Goal: Transaction & Acquisition: Purchase product/service

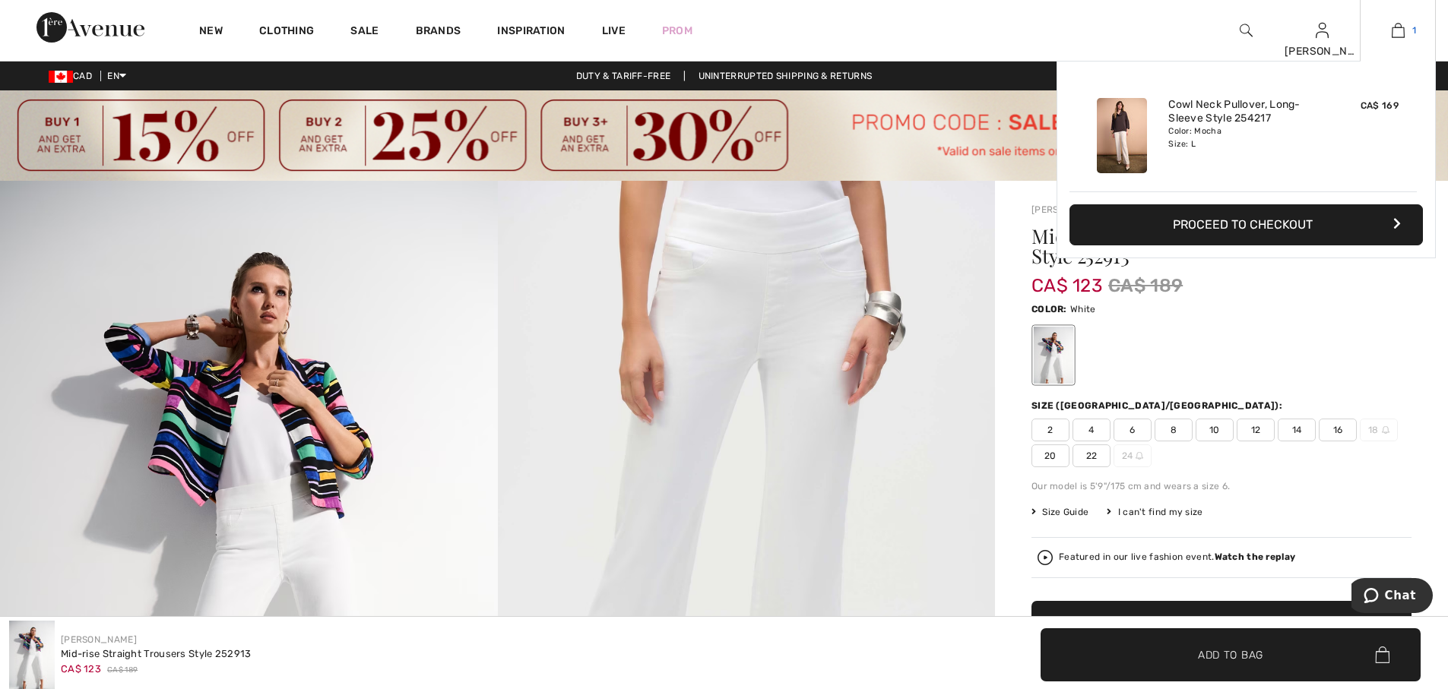
click at [1394, 31] on img at bounding box center [1397, 30] width 13 height 18
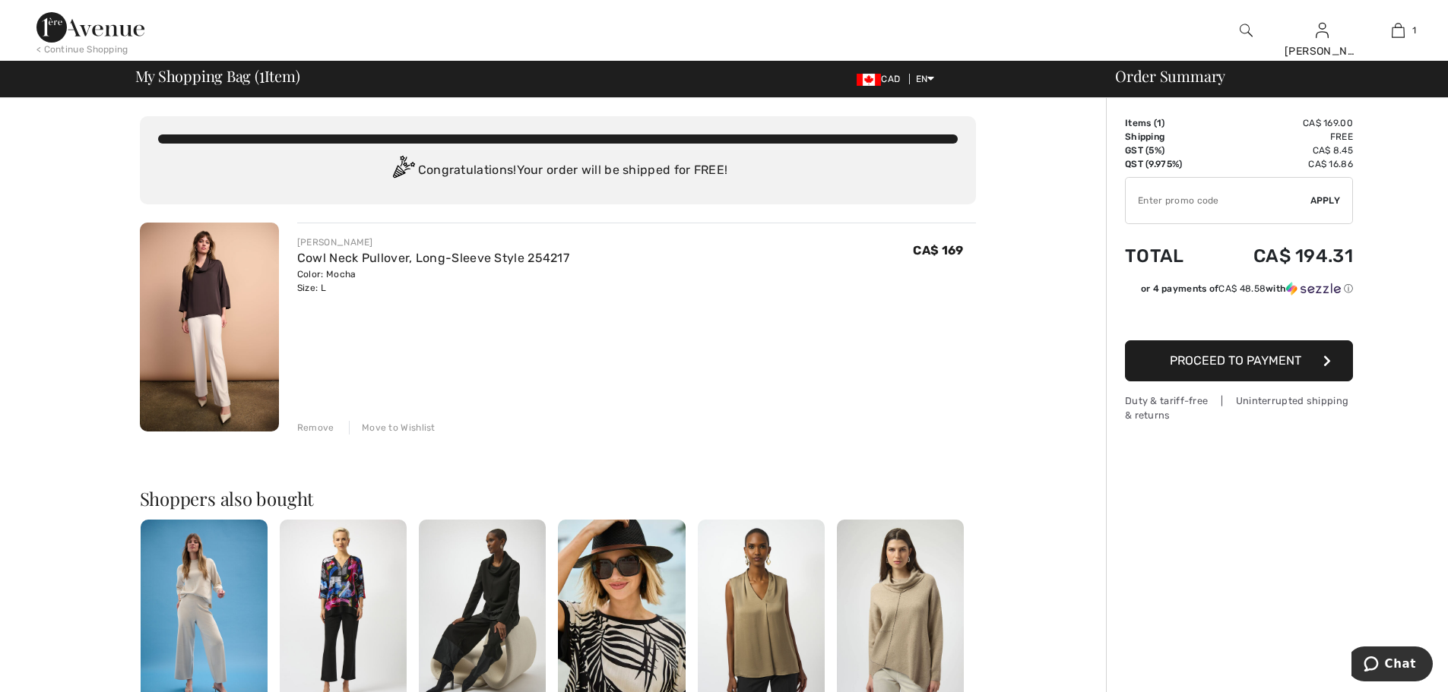
click at [1245, 362] on span "Proceed to Payment" at bounding box center [1234, 360] width 131 height 14
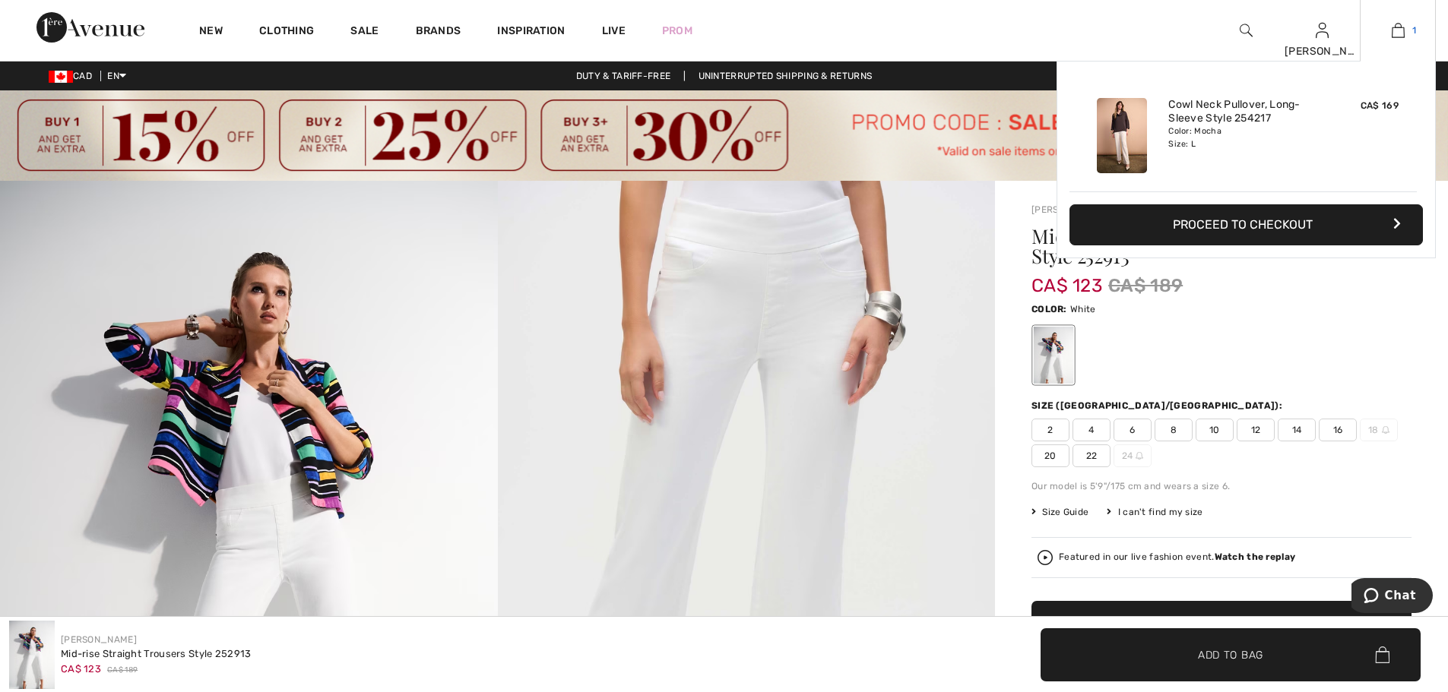
click at [1403, 30] on img at bounding box center [1397, 30] width 13 height 18
click at [1256, 220] on button "Proceed to Checkout" at bounding box center [1245, 224] width 353 height 41
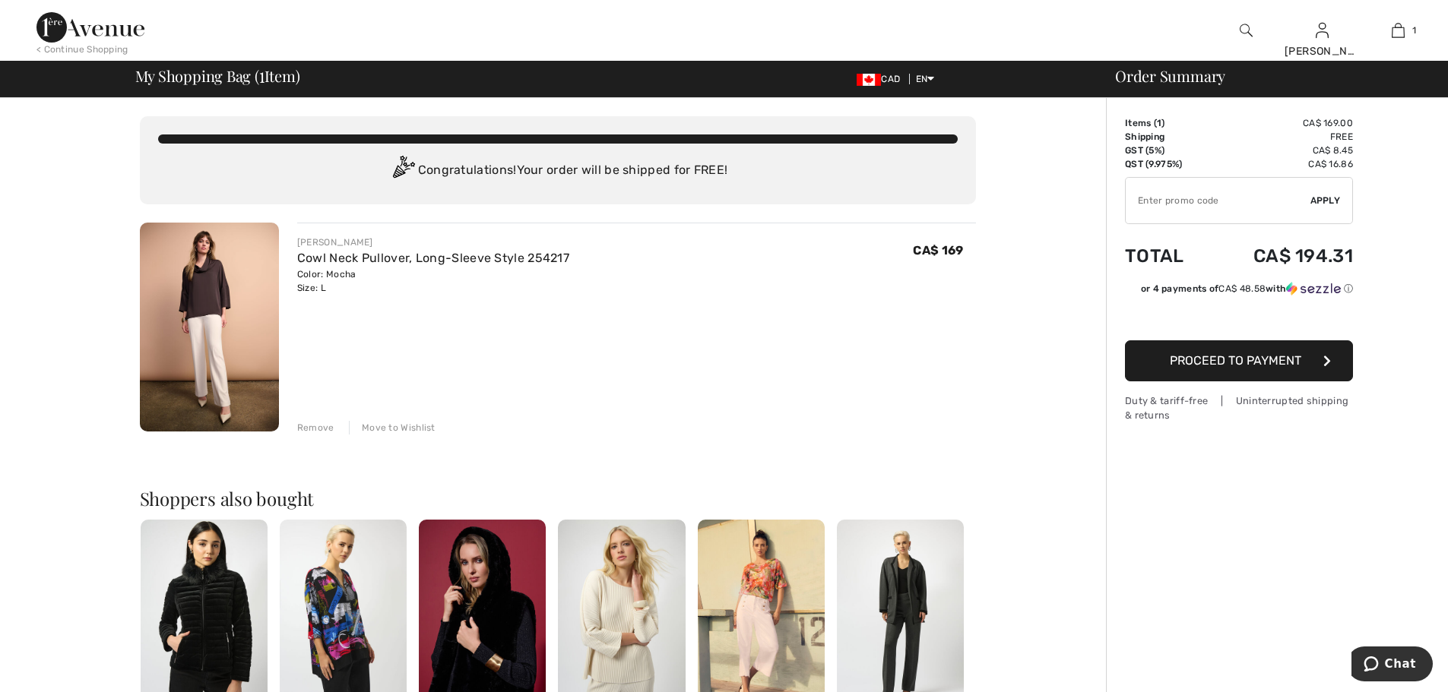
click at [1218, 210] on input "TEXT" at bounding box center [1217, 201] width 185 height 46
type input "SALEAVENUE"
click at [1329, 199] on span "Apply" at bounding box center [1325, 201] width 30 height 14
click at [1271, 367] on span "Proceed to Payment" at bounding box center [1234, 360] width 131 height 14
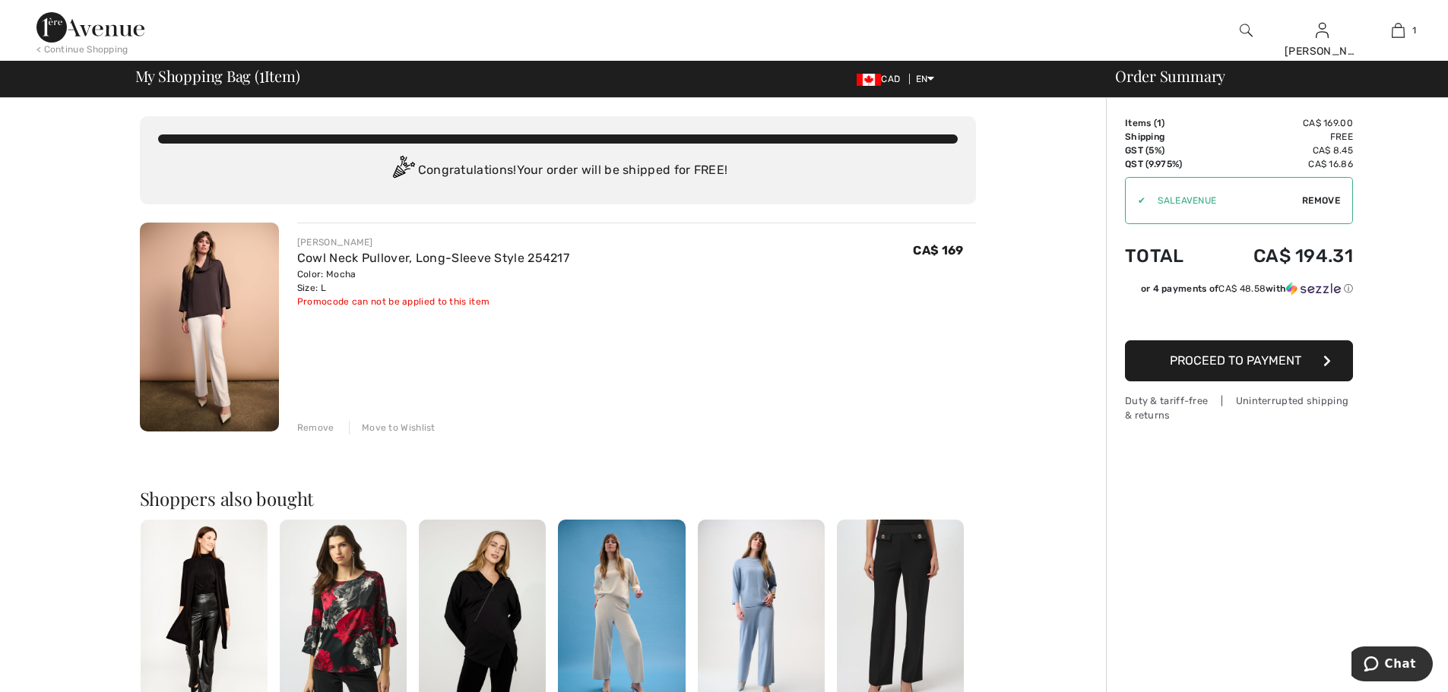
click at [199, 282] on img at bounding box center [209, 327] width 139 height 209
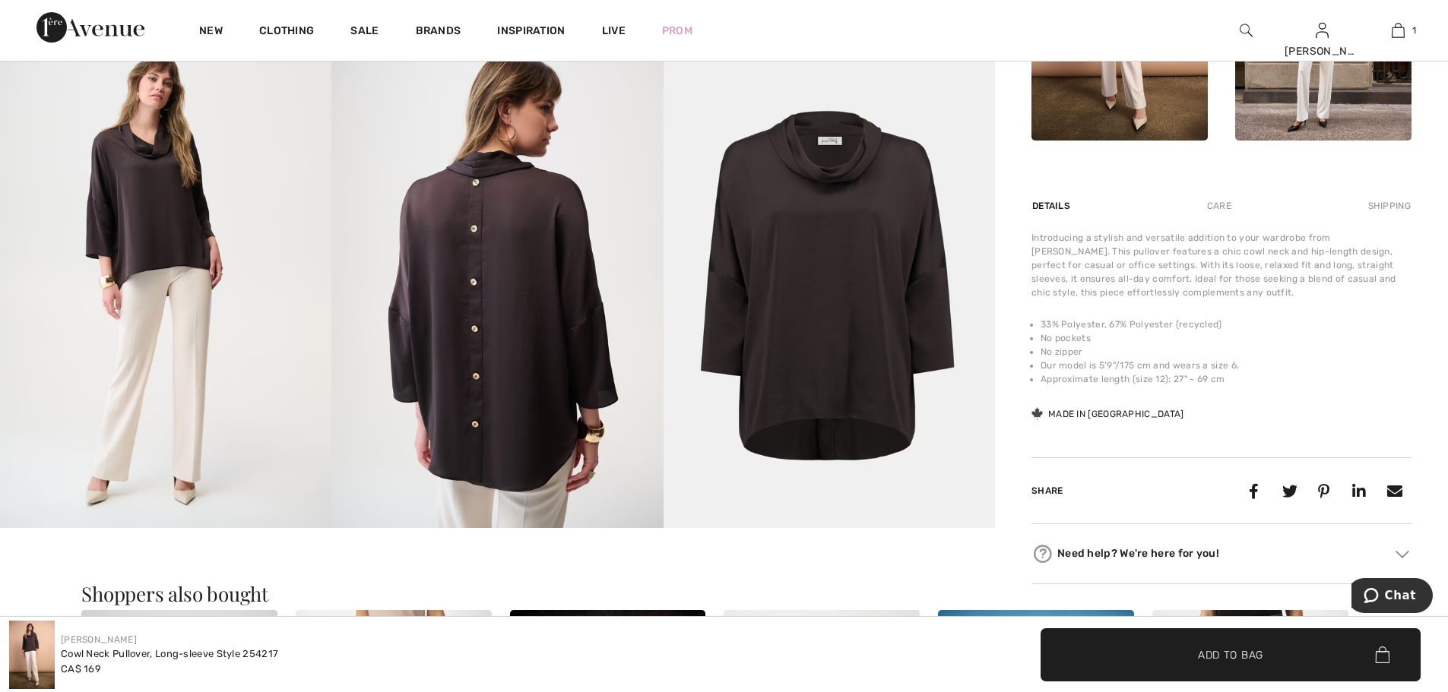
scroll to position [912, 0]
